Goal: Transaction & Acquisition: Purchase product/service

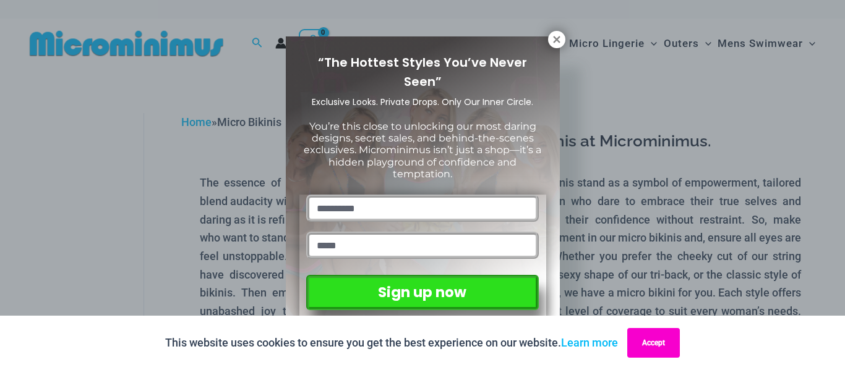
click at [668, 343] on button "Accept" at bounding box center [653, 343] width 53 height 30
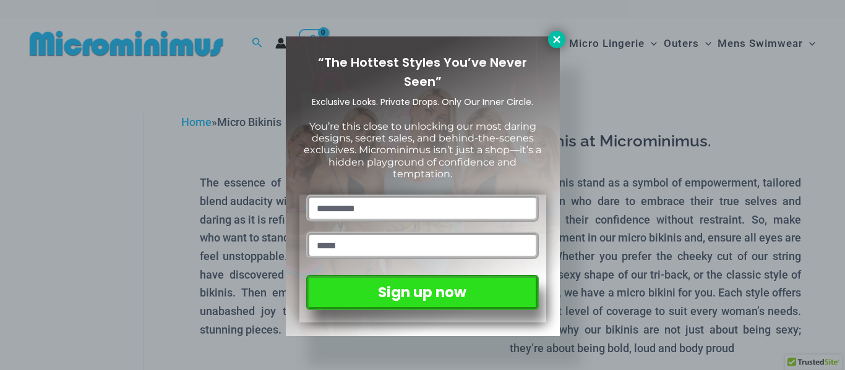
click at [558, 42] on icon at bounding box center [556, 39] width 7 height 7
